Goal: Information Seeking & Learning: Learn about a topic

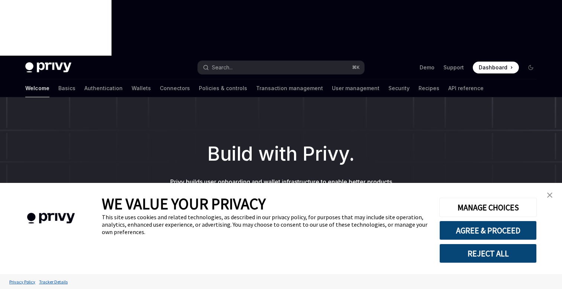
type textarea "*"
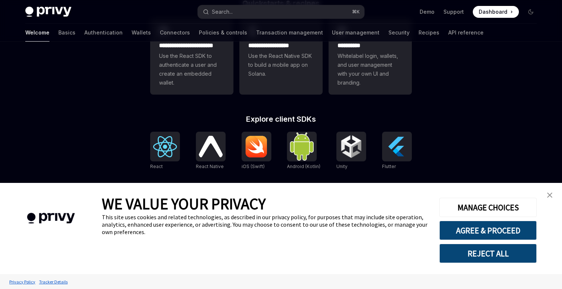
scroll to position [299, 0]
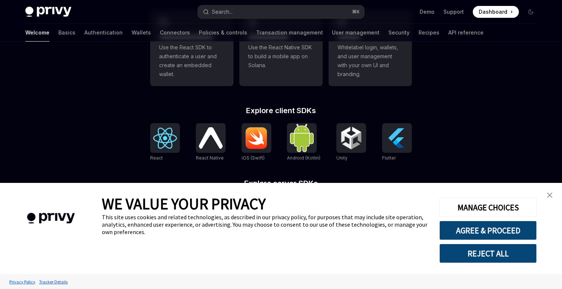
click at [500, 255] on button "REJECT ALL" at bounding box center [487, 253] width 97 height 19
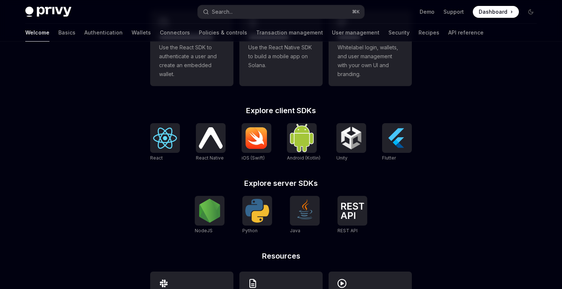
scroll to position [301, 0]
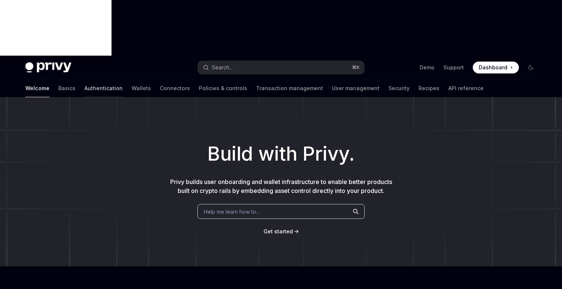
click at [84, 80] on link "Authentication" at bounding box center [103, 89] width 38 height 18
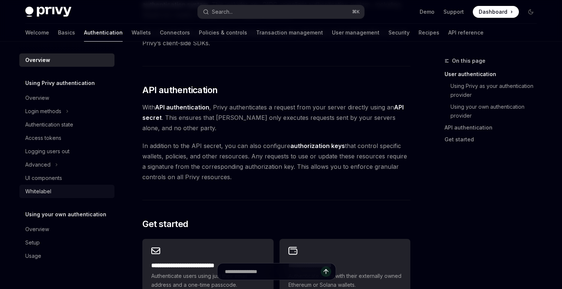
scroll to position [653, 0]
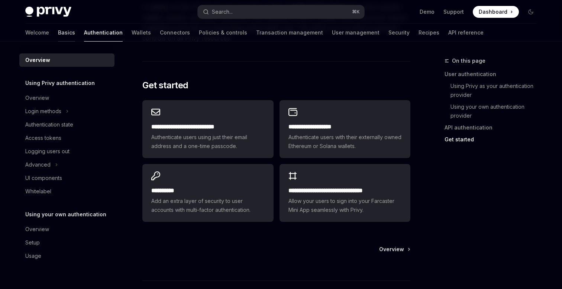
click at [58, 37] on link "Basics" at bounding box center [66, 33] width 17 height 18
type textarea "*"
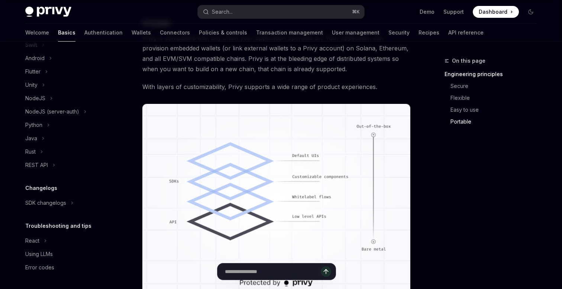
scroll to position [615, 0]
